Goal: Check status

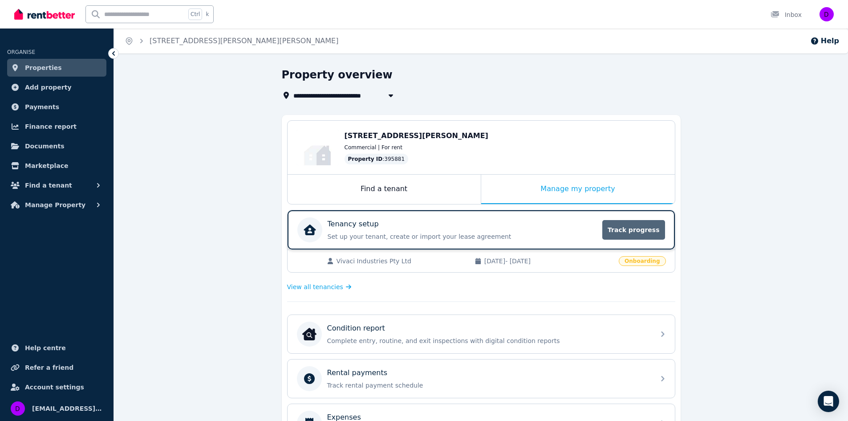
click at [647, 231] on span "Track progress" at bounding box center [633, 230] width 62 height 20
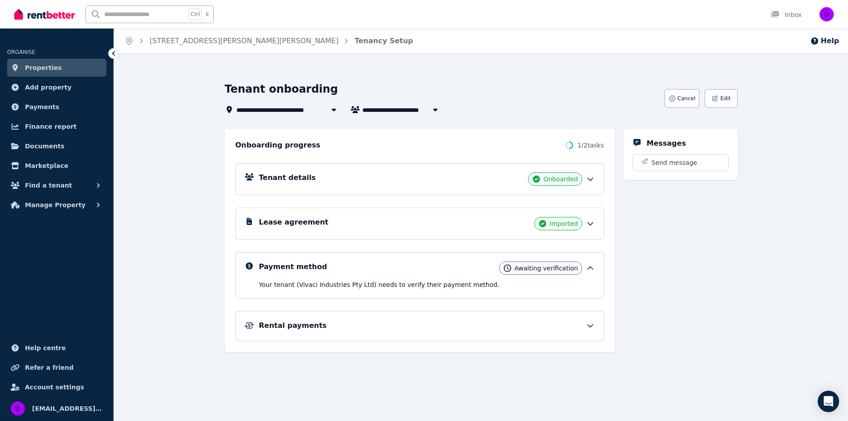
click at [593, 179] on icon at bounding box center [590, 179] width 9 height 9
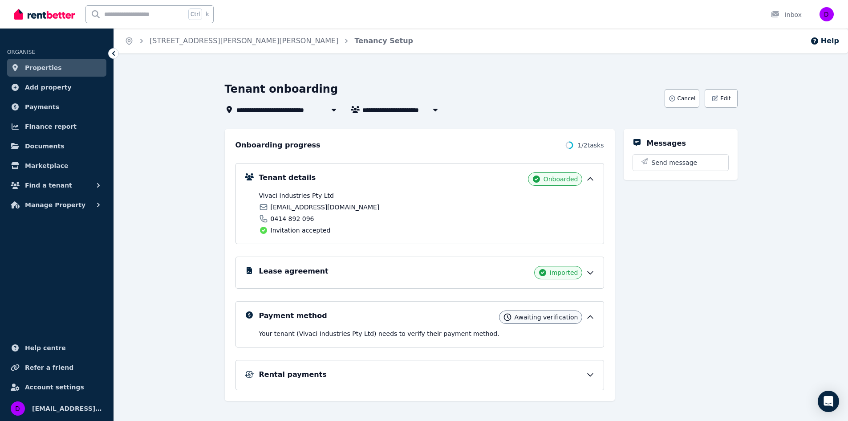
click at [593, 272] on icon at bounding box center [590, 272] width 9 height 9
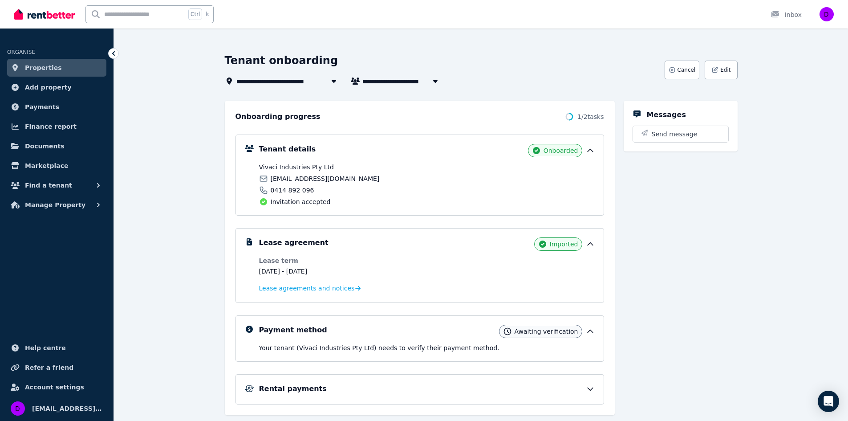
scroll to position [53, 0]
